Goal: Navigation & Orientation: Find specific page/section

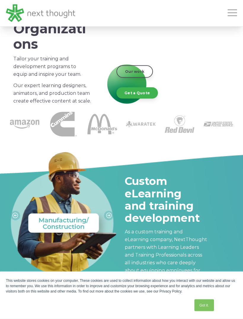
scroll to position [112, 0]
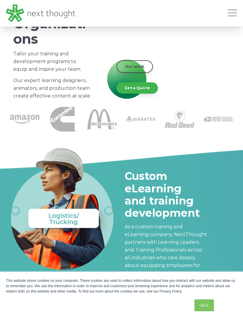
click at [208, 311] on link "Got it." at bounding box center [205, 305] width 20 height 12
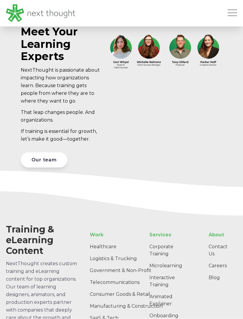
scroll to position [1601, 0]
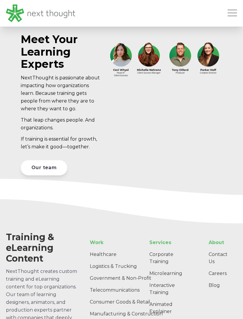
click at [44, 163] on link "Our team" at bounding box center [44, 167] width 47 height 15
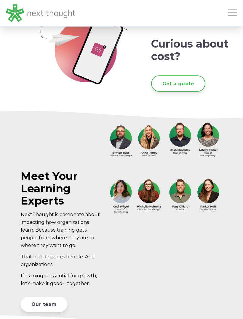
click at [232, 13] on span "Open Mobile Menu" at bounding box center [233, 13] width 10 height 1
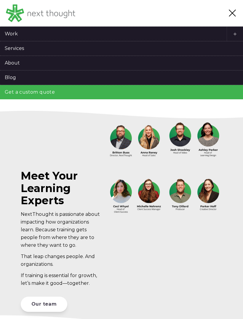
click at [10, 67] on link "About" at bounding box center [121, 63] width 243 height 14
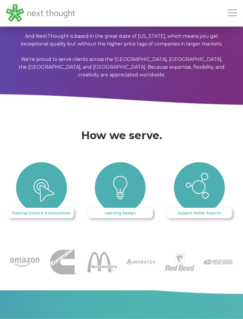
scroll to position [401, 0]
